Goal: Task Accomplishment & Management: Manage account settings

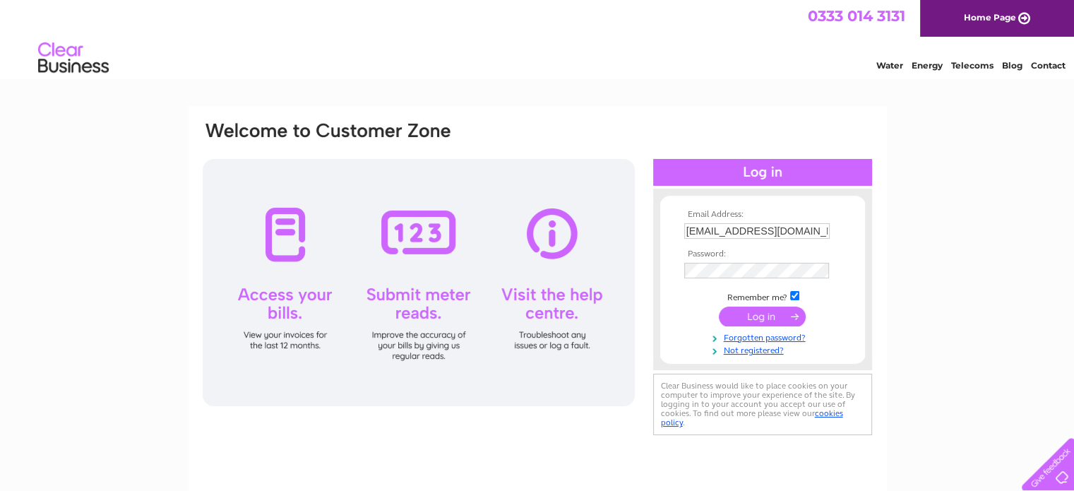
click at [754, 313] on input "submit" at bounding box center [762, 317] width 87 height 20
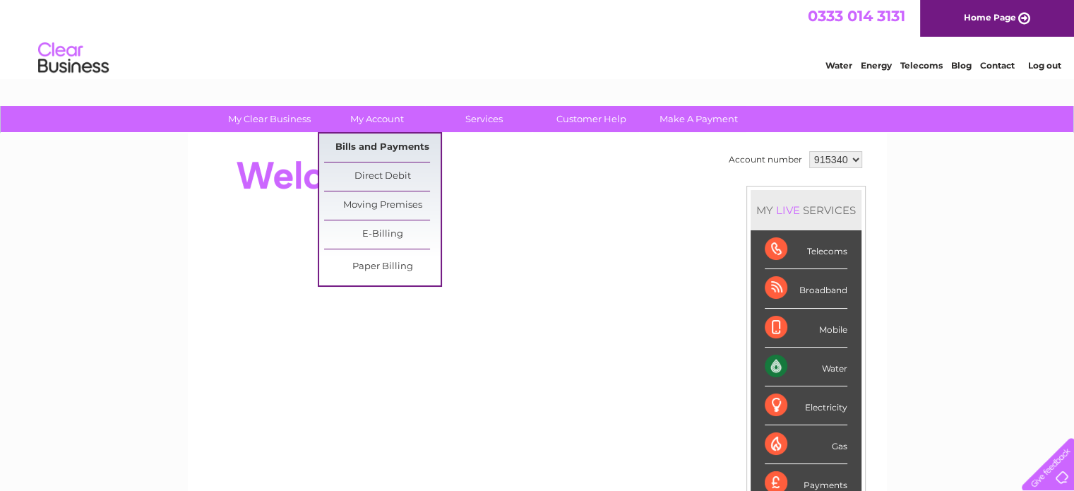
click at [374, 150] on link "Bills and Payments" at bounding box center [382, 148] width 117 height 28
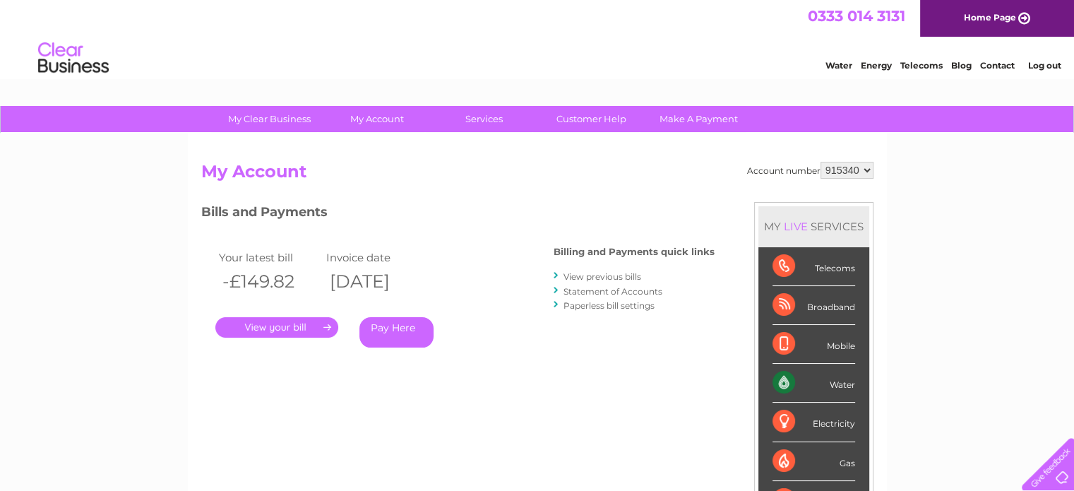
click at [300, 323] on link "." at bounding box center [276, 327] width 123 height 20
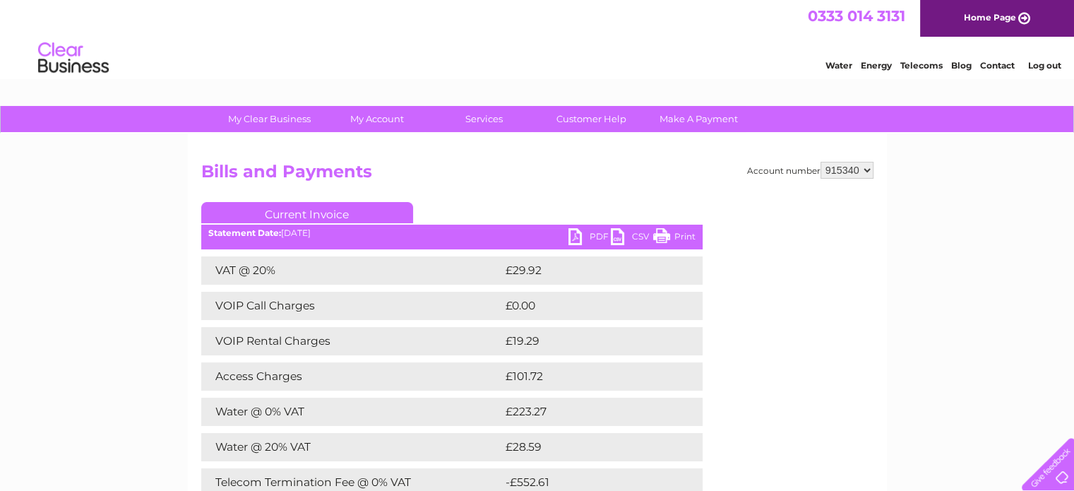
click at [590, 238] on link "PDF" at bounding box center [590, 238] width 42 height 20
click at [1046, 61] on link "Log out" at bounding box center [1044, 65] width 33 height 11
